Goal: Task Accomplishment & Management: Manage account settings

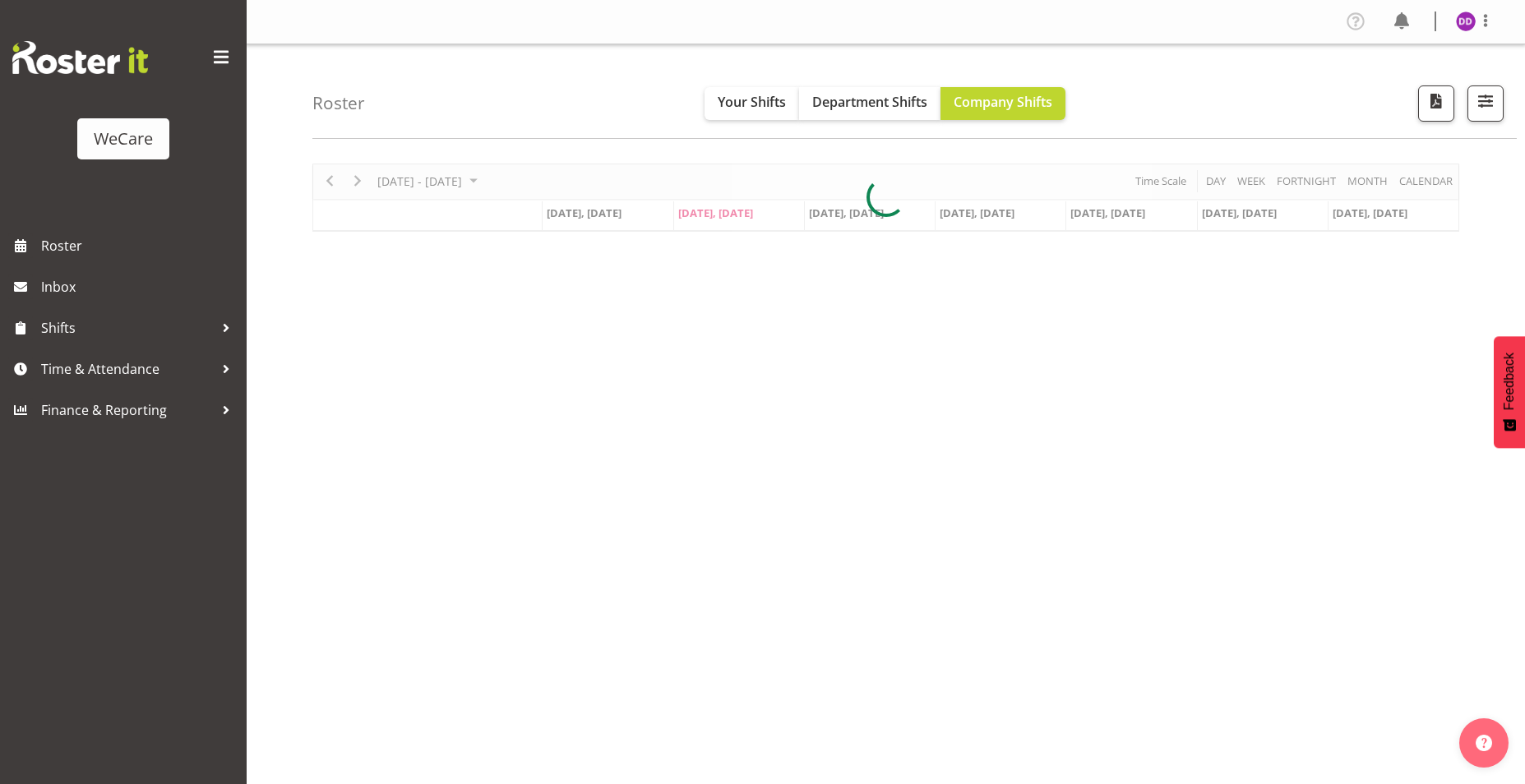
select select "location"
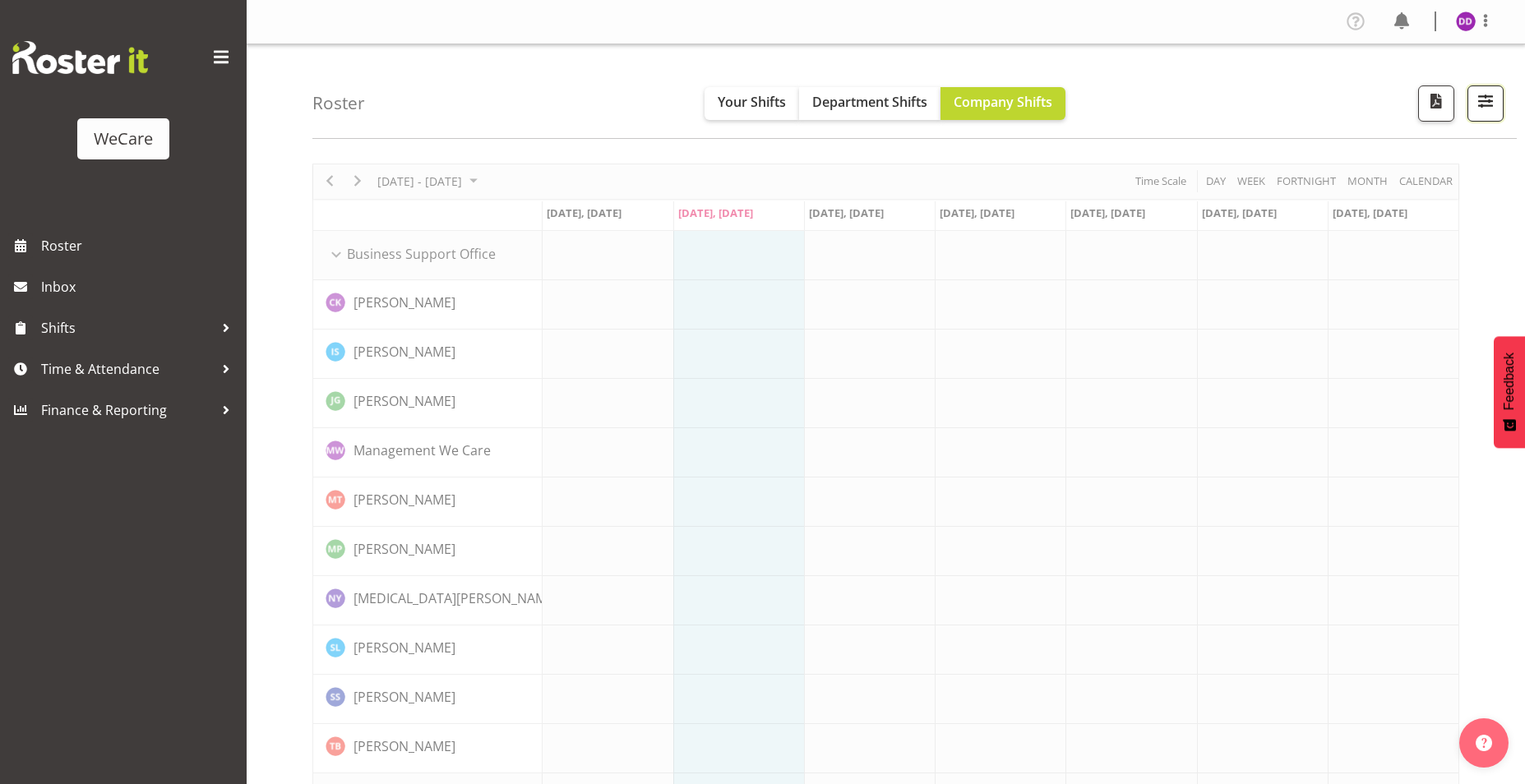
click at [1491, 99] on span "button" at bounding box center [1485, 101] width 22 height 22
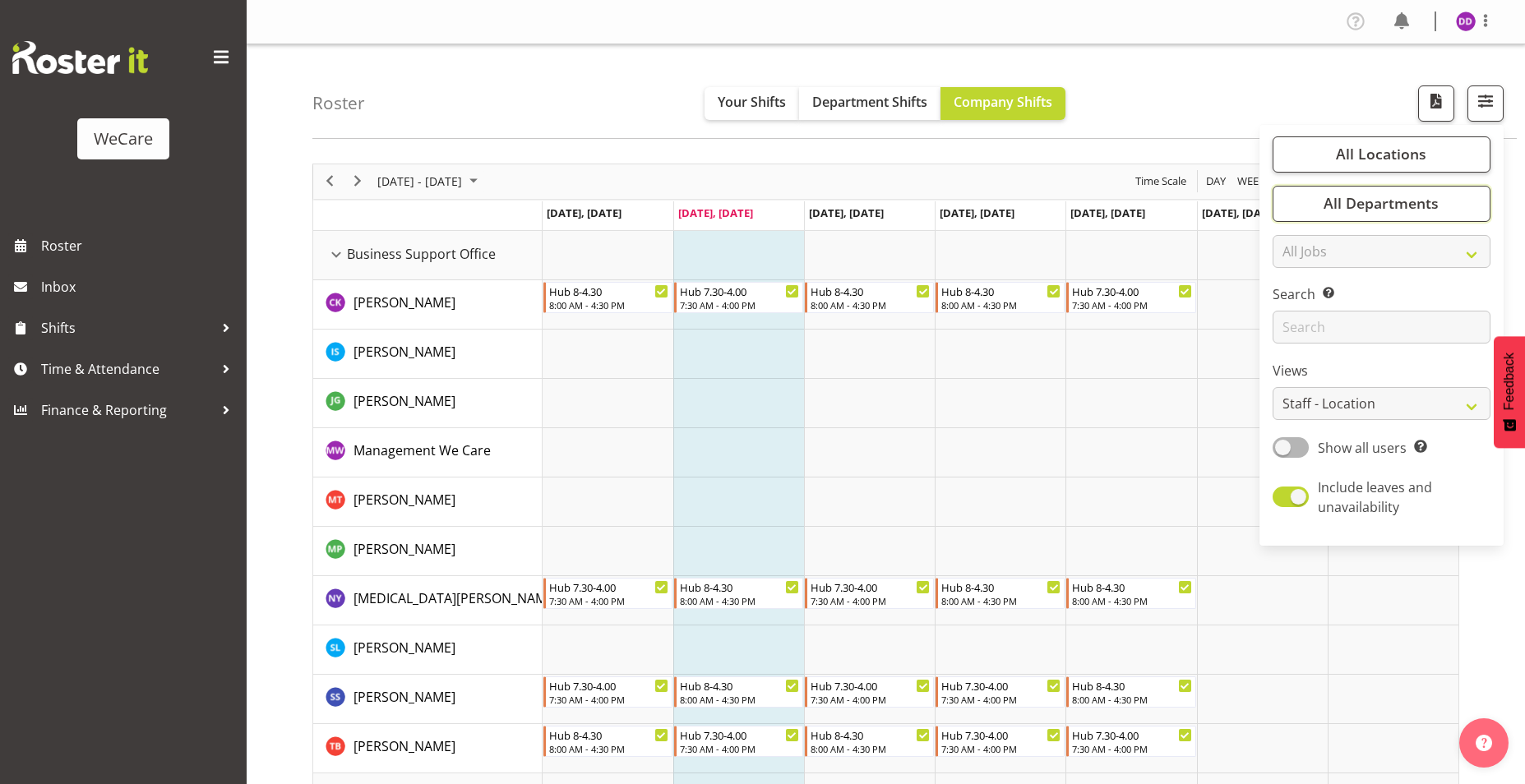
click at [1331, 175] on div "All Locations Clear Business Support Office Faringdon Ilam Lincoln Riccarton Wi…" at bounding box center [1381, 335] width 244 height 407
click at [1415, 207] on span "All Departments" at bounding box center [1380, 203] width 115 height 20
click at [1231, 103] on div "Roster Your Shifts Department Shifts Company Shifts All Locations Clear Busines…" at bounding box center [915, 91] width 1204 height 95
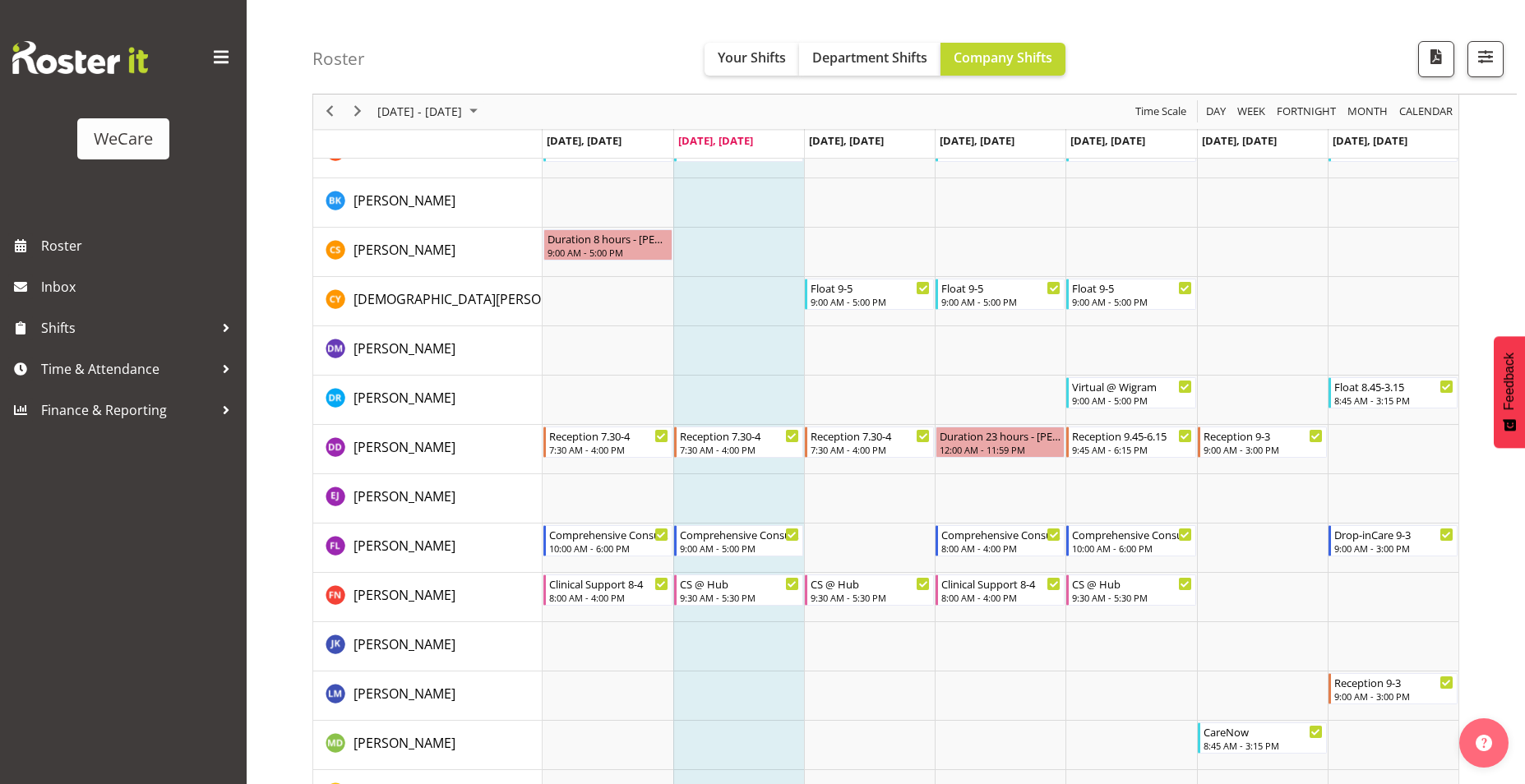
scroll to position [3945, 0]
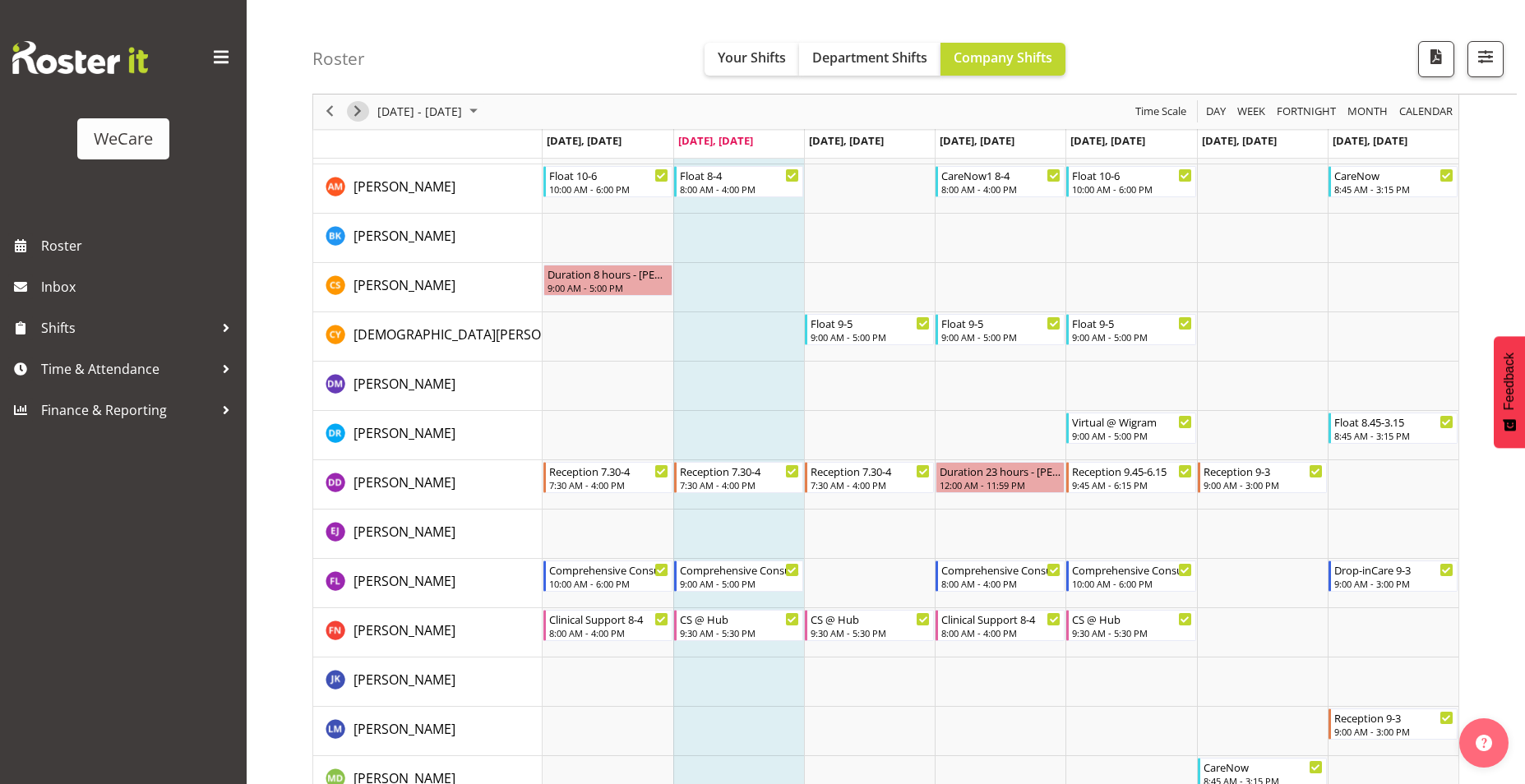
click at [366, 116] on span "Next" at bounding box center [358, 112] width 20 height 21
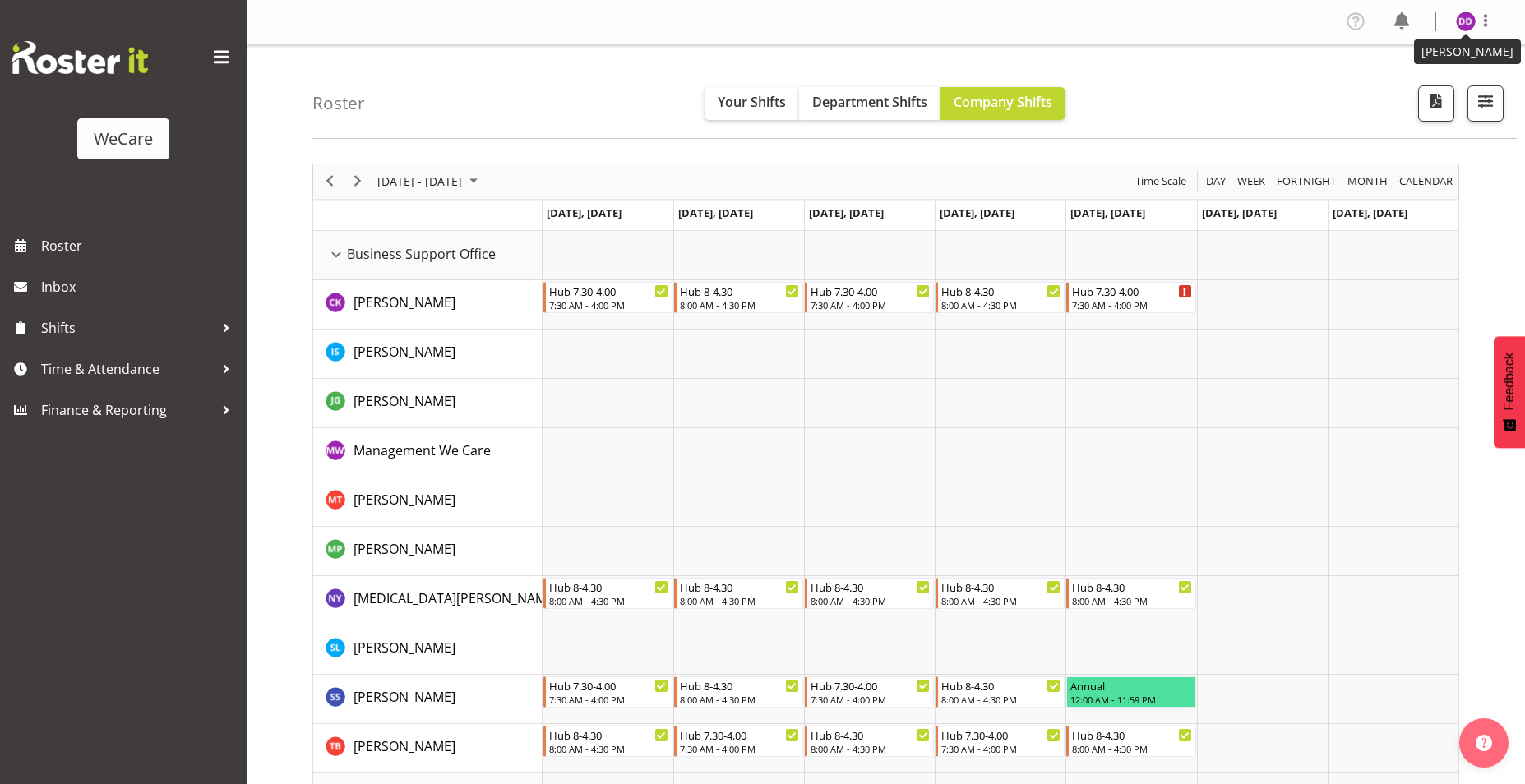
click at [1463, 27] on img at bounding box center [1466, 22] width 20 height 20
click at [1427, 85] on link "Log Out" at bounding box center [1416, 86] width 158 height 30
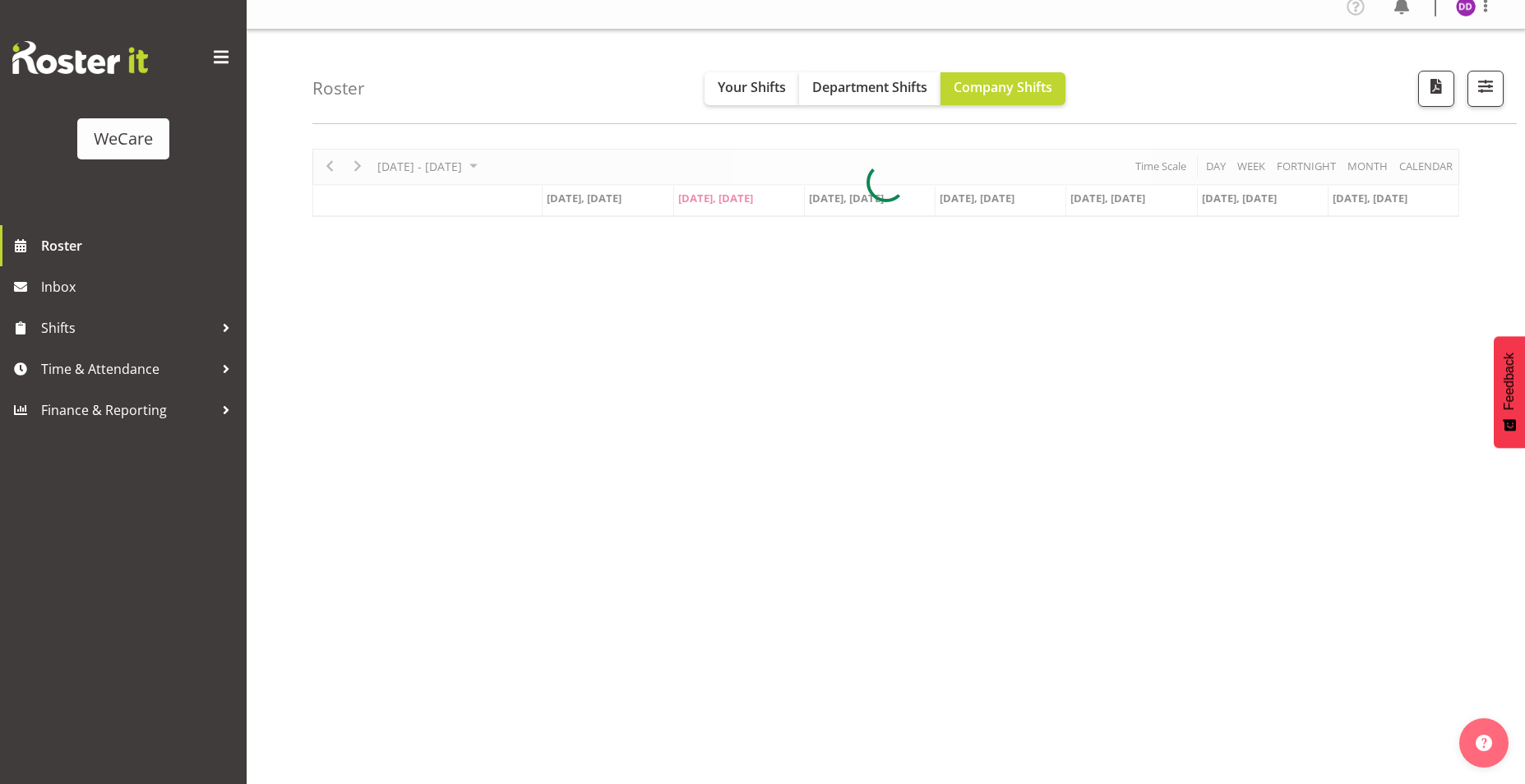
scroll to position [25, 0]
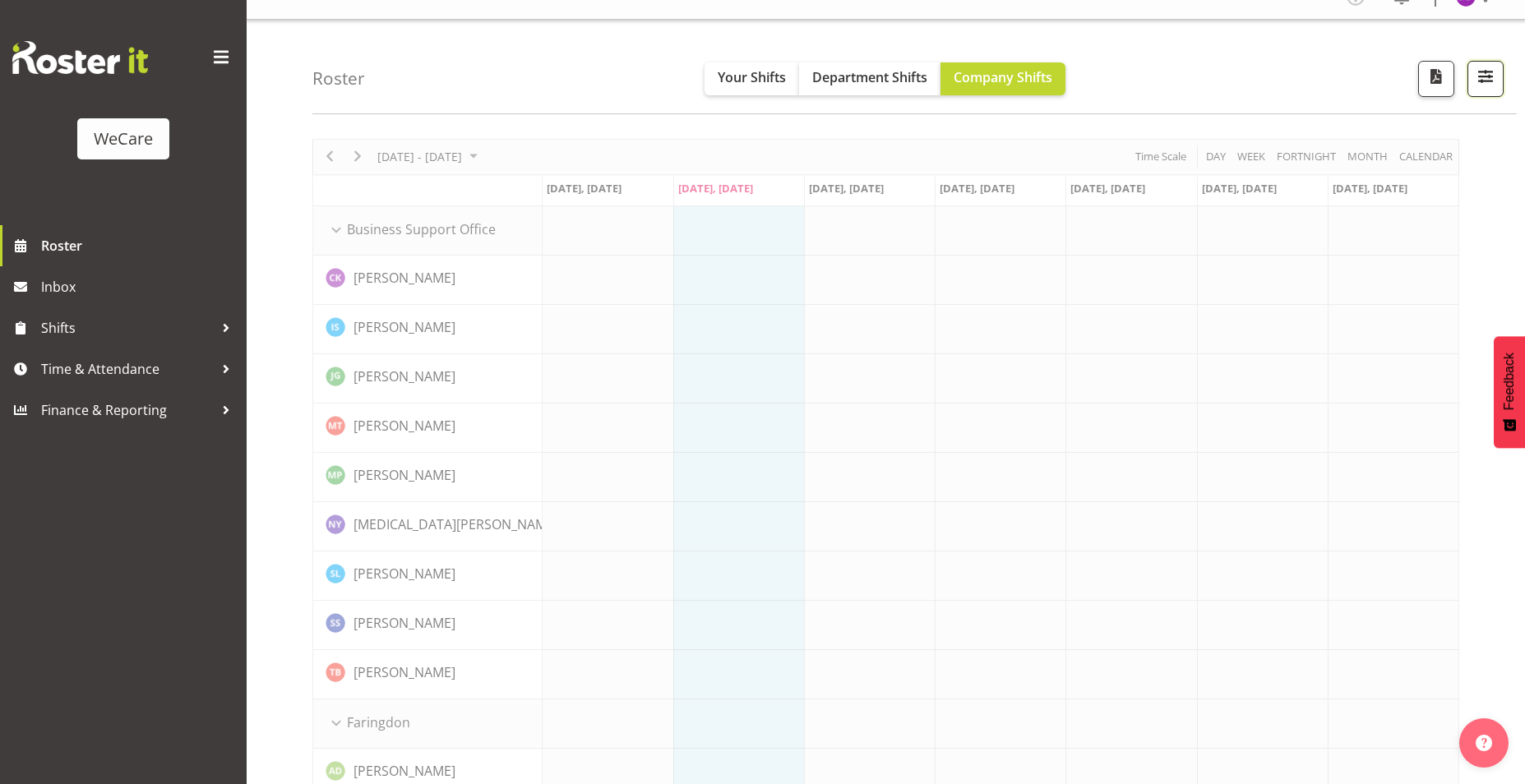
click at [1500, 93] on button "button" at bounding box center [1484, 78] width 36 height 36
click at [1493, 82] on span "button" at bounding box center [1485, 76] width 22 height 22
click at [1490, 81] on span "button" at bounding box center [1485, 76] width 22 height 22
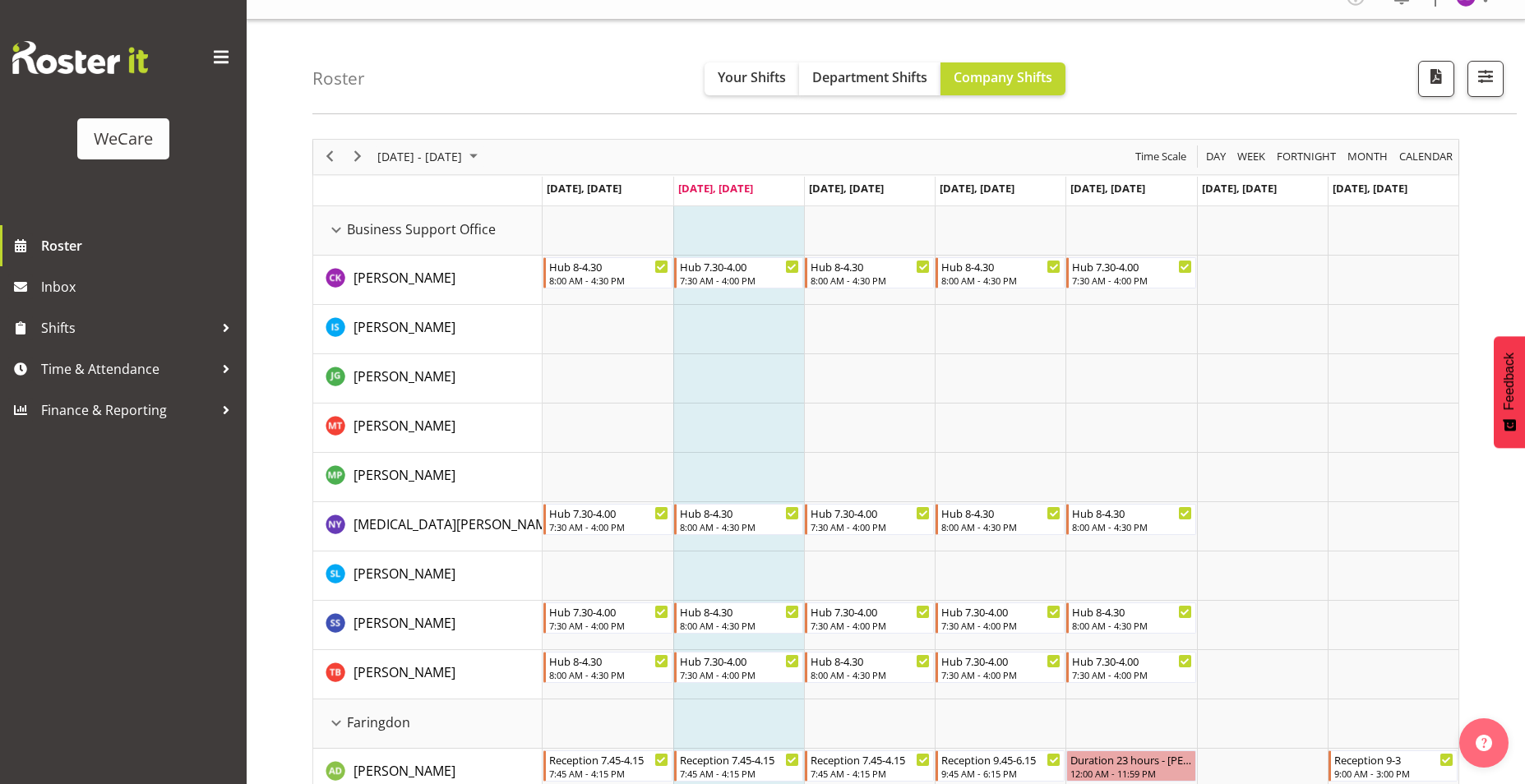
drag, startPoint x: 1435, startPoint y: 175, endPoint x: 1461, endPoint y: 111, distance: 69.1
click at [1469, 85] on button "button" at bounding box center [1484, 78] width 36 height 36
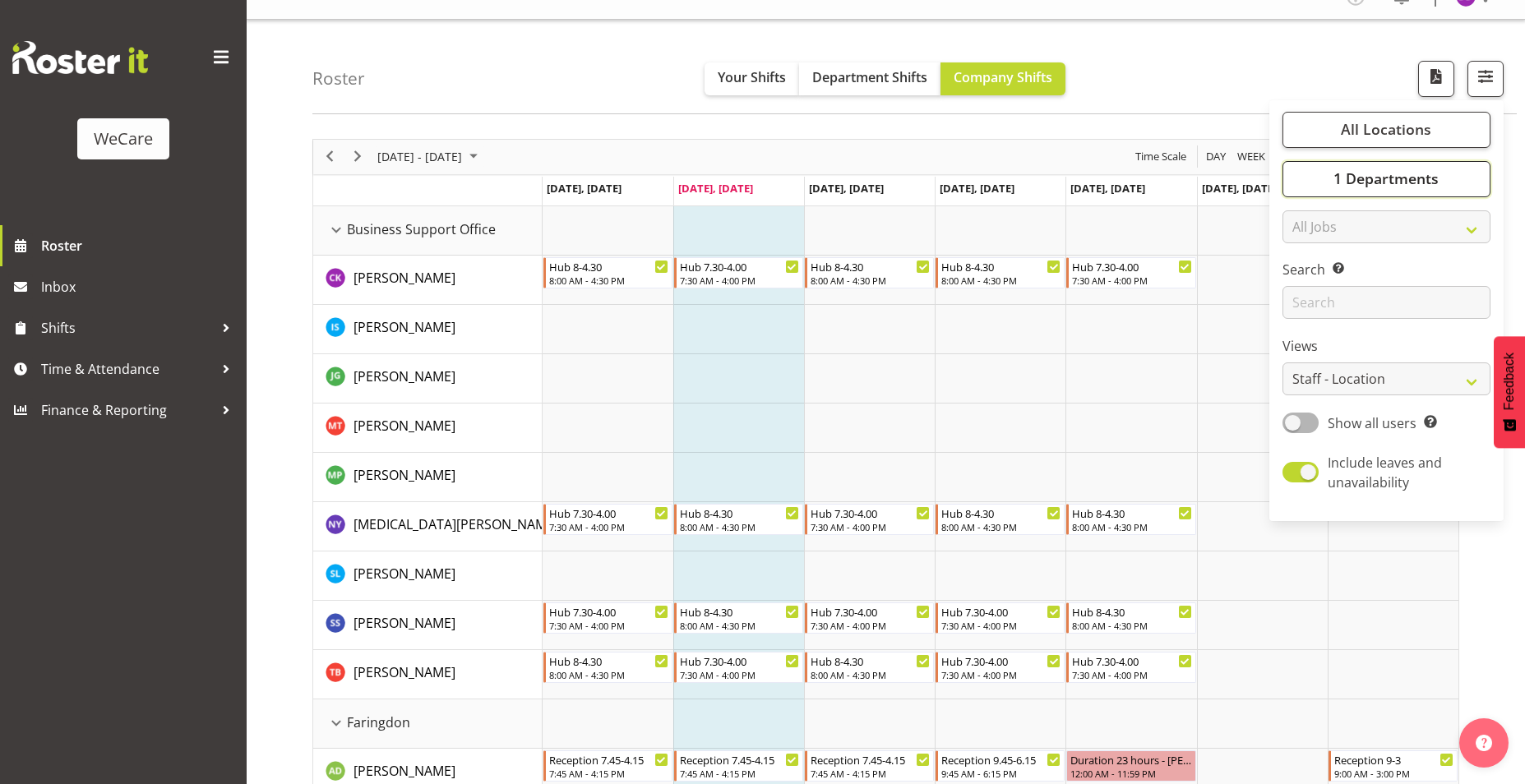
click at [1446, 178] on button "1 Departments" at bounding box center [1386, 179] width 208 height 36
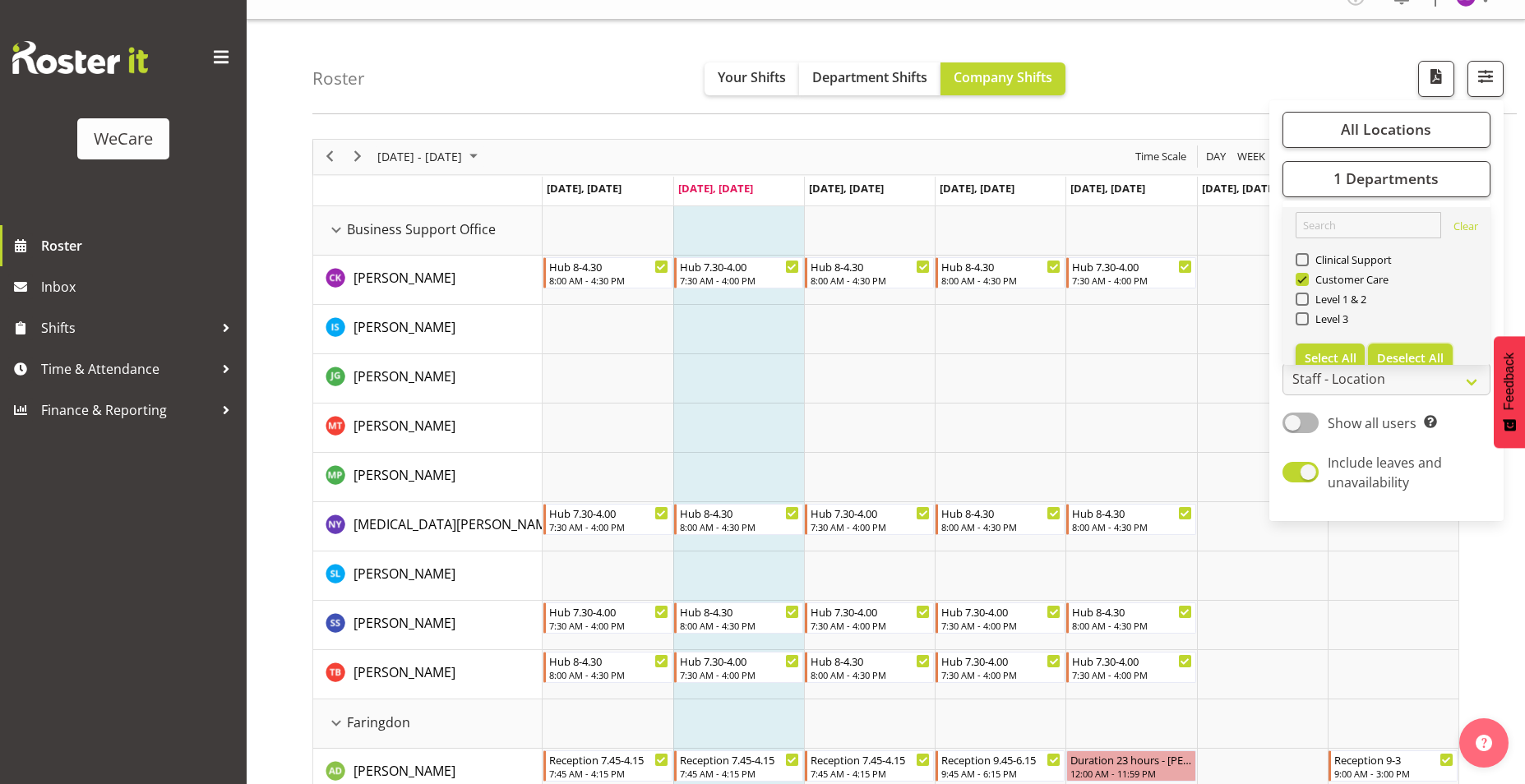
click at [1410, 351] on span "Deselect All" at bounding box center [1410, 357] width 67 height 16
checkbox input "false"
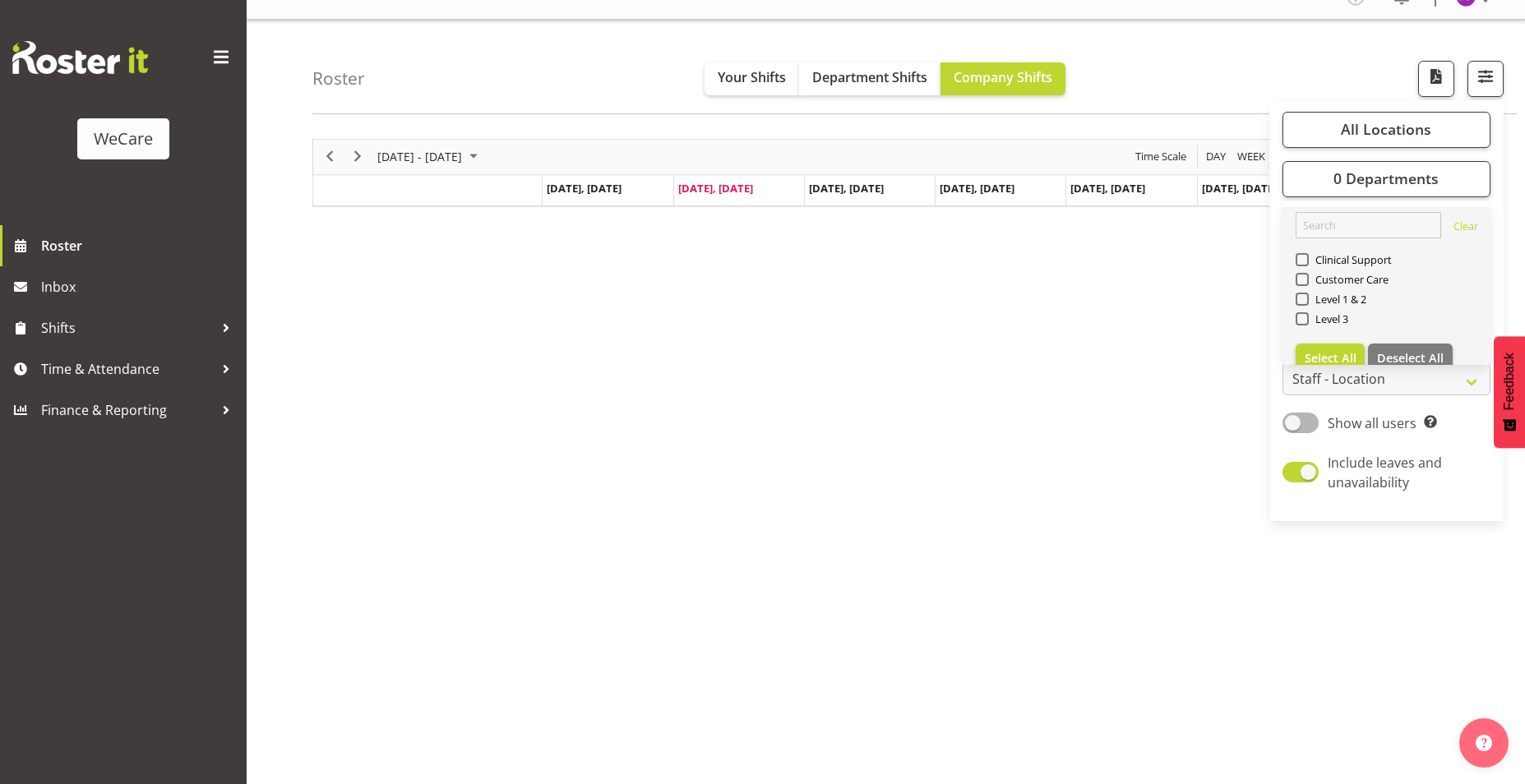
click at [1350, 320] on div "Level 3" at bounding box center [1386, 321] width 182 height 20
click at [1340, 318] on span "Level 3" at bounding box center [1329, 319] width 40 height 13
click at [1306, 318] on input "Level 3" at bounding box center [1300, 318] width 11 height 11
checkbox input "true"
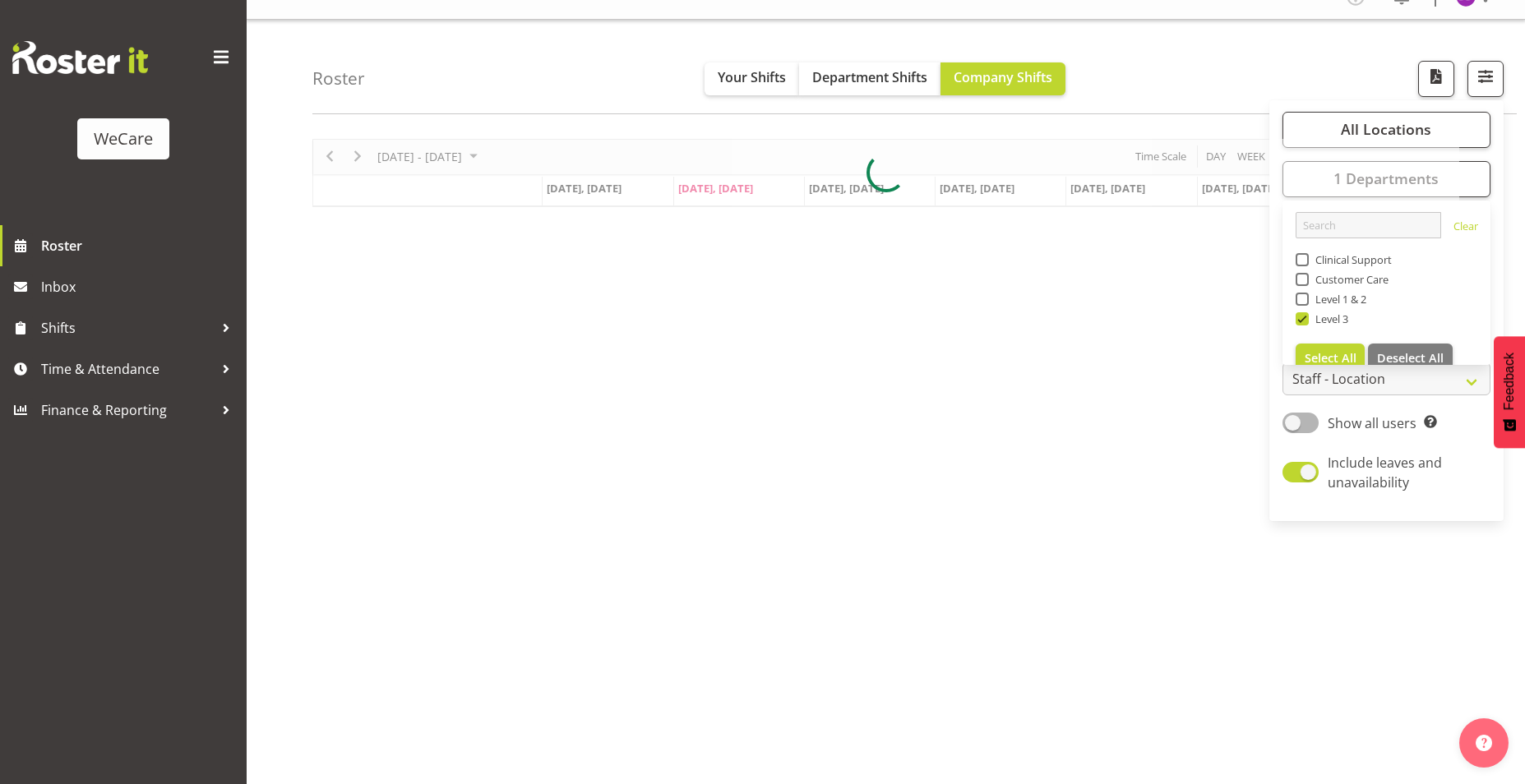
click at [1240, 106] on div "Roster Your Shifts Department Shifts Company Shifts All Locations Clear Busines…" at bounding box center [915, 67] width 1204 height 95
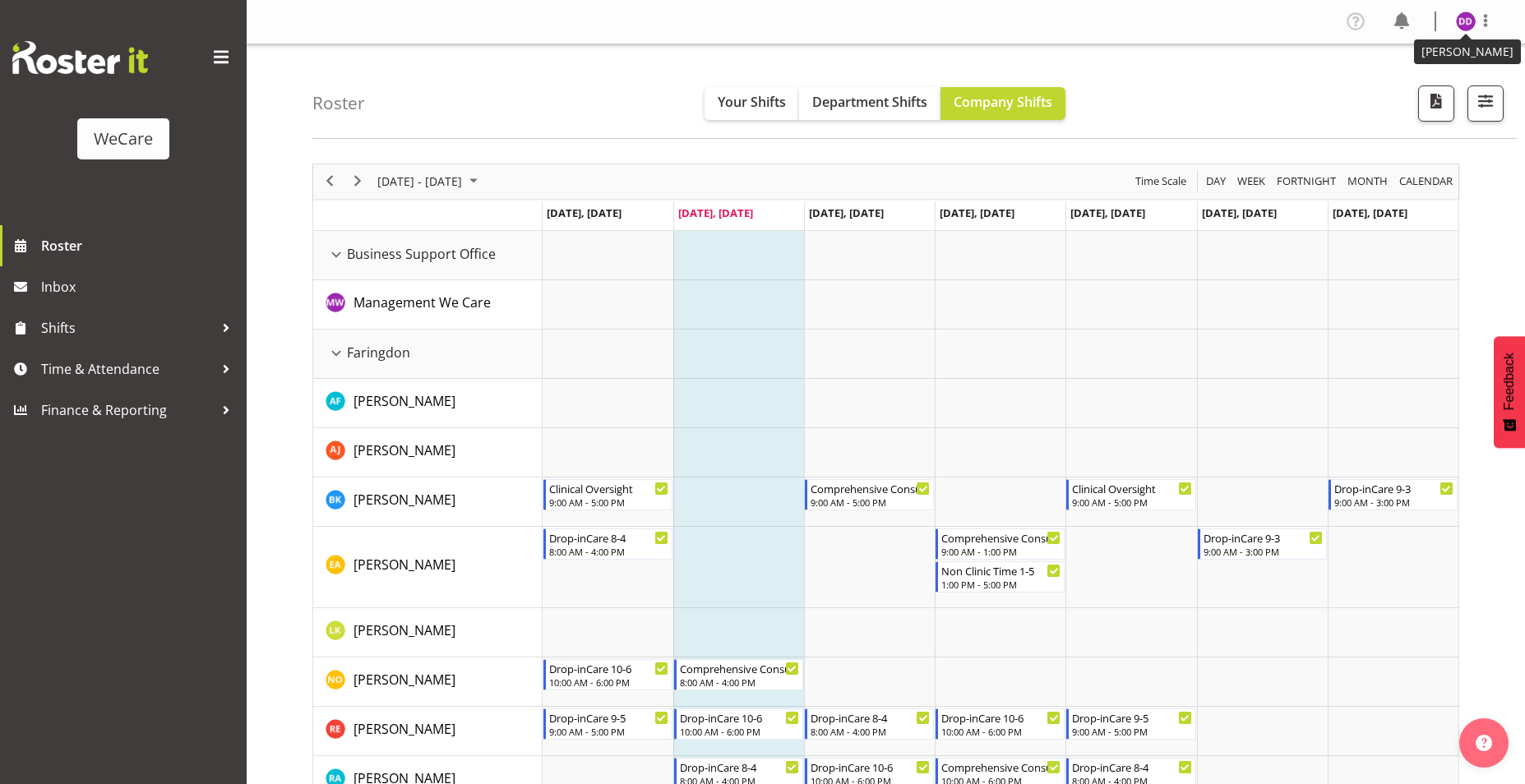
click at [1463, 22] on img at bounding box center [1466, 22] width 20 height 20
click at [1410, 72] on link "Log Out" at bounding box center [1416, 86] width 158 height 30
